Goal: Information Seeking & Learning: Learn about a topic

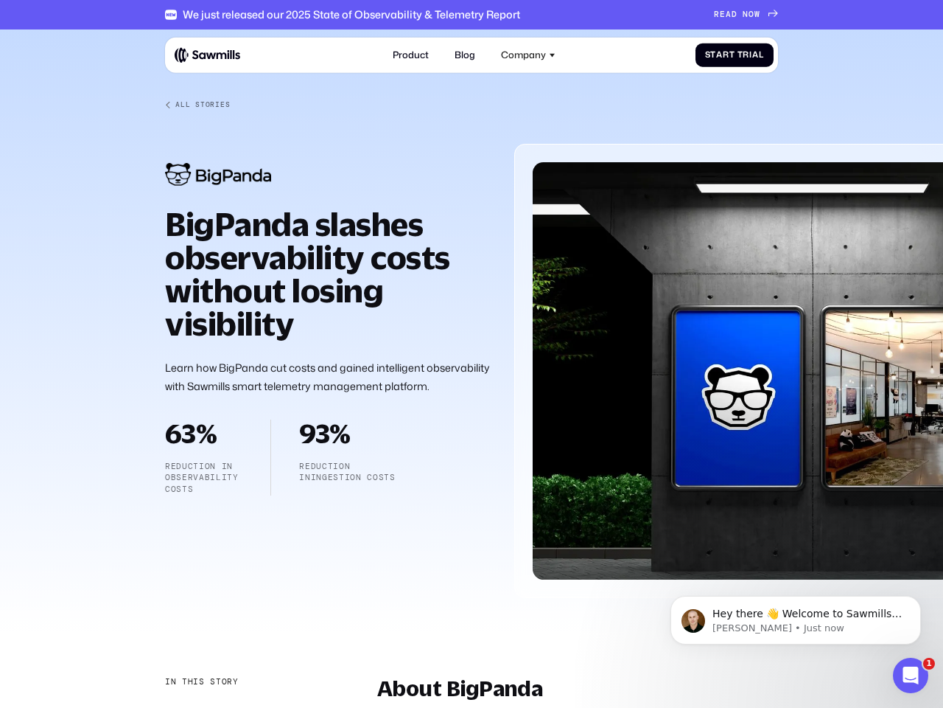
click at [528, 55] on div "Company" at bounding box center [523, 54] width 45 height 11
click at [200, 682] on div "In this story" at bounding box center [202, 682] width 74 height 12
click at [242, 707] on div "About BigPanda" at bounding box center [241, 712] width 153 height 13
click at [796, 620] on p "Hey there 👋 Welcome to Sawmills. The smart telemetry management platform that s…" at bounding box center [808, 614] width 190 height 15
click at [924, 600] on div at bounding box center [471, 324] width 943 height 590
